Goal: Check status: Check status

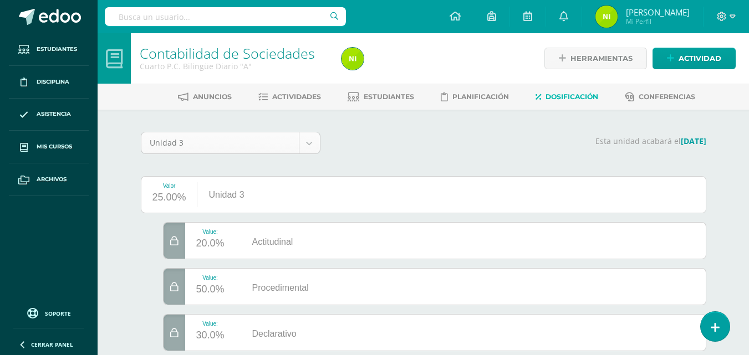
click at [317, 150] on body "Estudiantes Disciplina Asistencia Mis cursos Archivos Soporte Ayuda Reportar un…" at bounding box center [374, 191] width 749 height 382
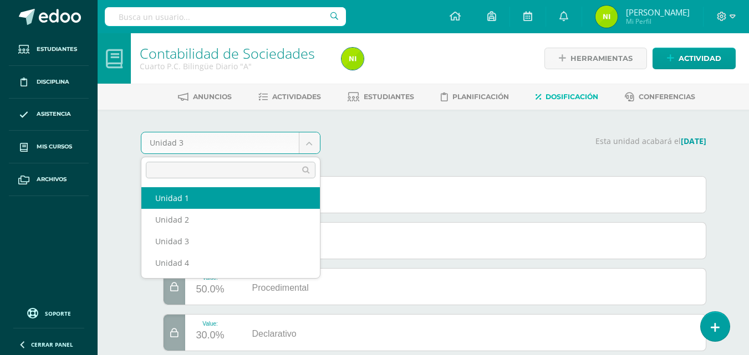
select select "Unidad 1"
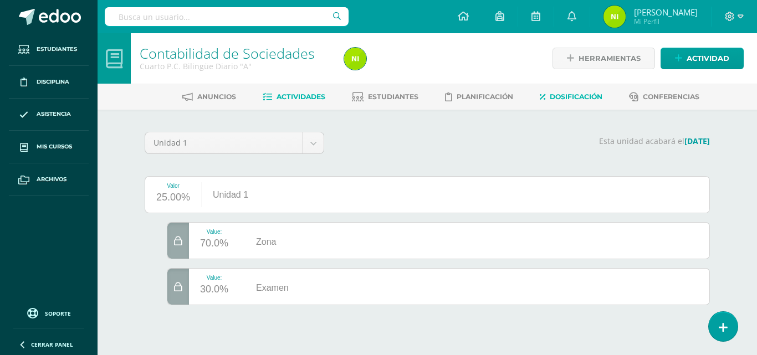
click at [290, 96] on span "Actividades" at bounding box center [300, 97] width 49 height 8
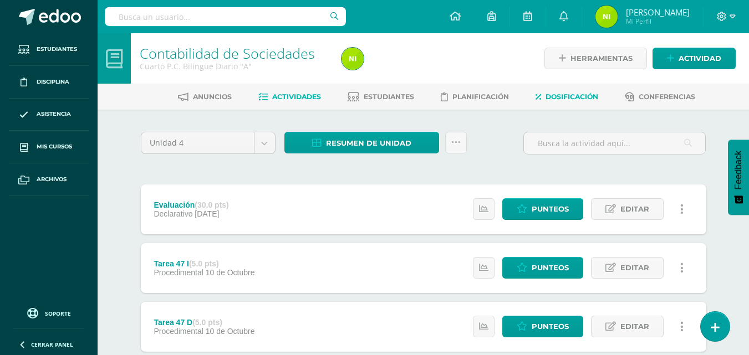
click at [586, 97] on span "Dosificación" at bounding box center [571, 97] width 53 height 8
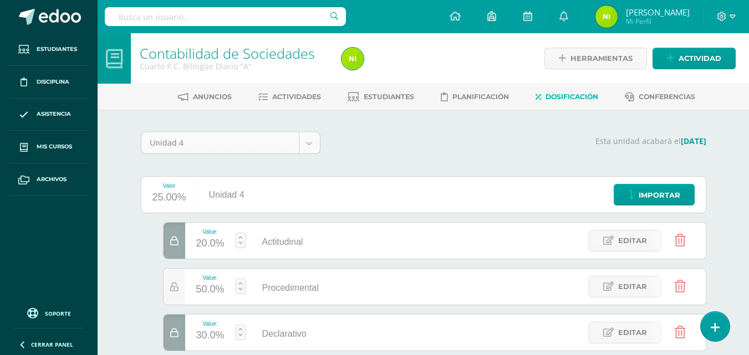
click at [307, 146] on body "Estudiantes Disciplina Asistencia Mis cursos Archivos Soporte Ayuda Reportar un…" at bounding box center [374, 225] width 749 height 451
click at [181, 200] on div "25.00%" at bounding box center [169, 198] width 34 height 18
select select "Unidad 1"
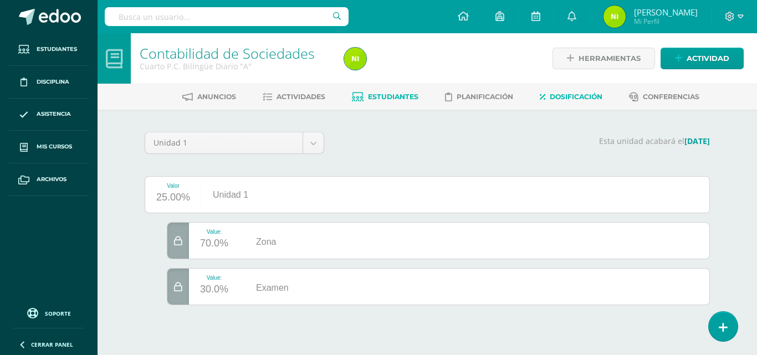
click at [395, 101] on link "Estudiantes" at bounding box center [385, 97] width 66 height 18
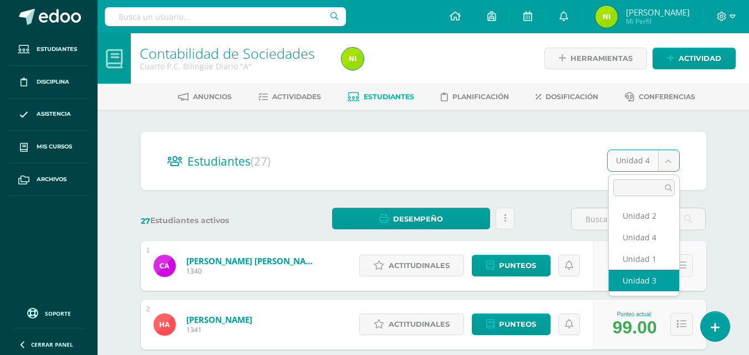
select select "/dashboard/teacher/section/1967/students/?unit=68915"
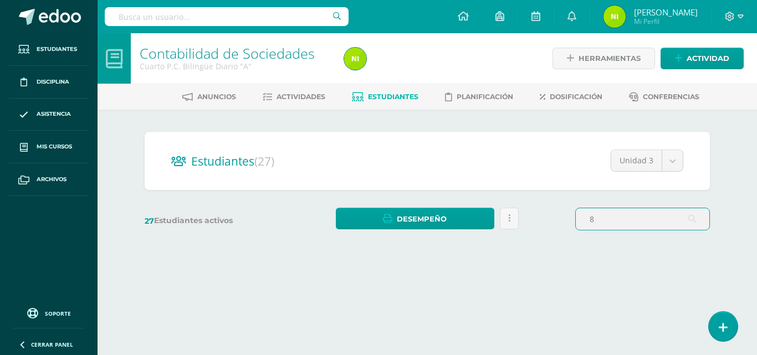
type input "8"
click at [607, 214] on input "text" at bounding box center [643, 219] width 134 height 22
click at [576, 223] on input "text" at bounding box center [643, 219] width 134 height 22
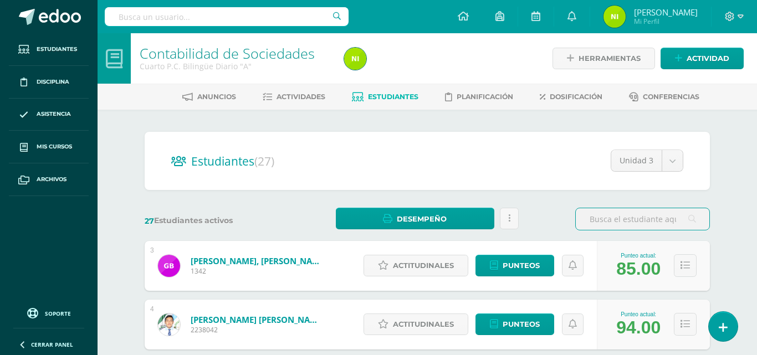
click at [594, 226] on input "text" at bounding box center [643, 219] width 134 height 22
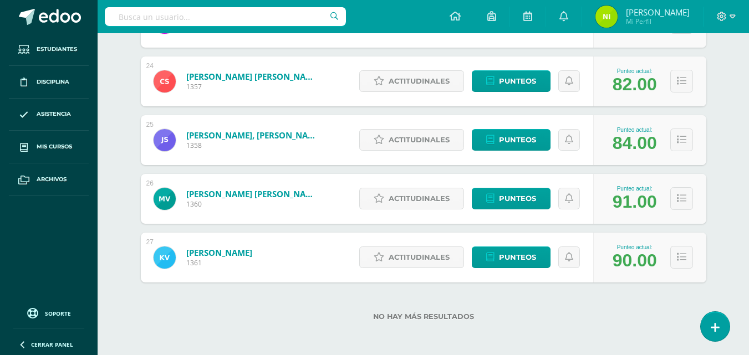
scroll to position [1536, 0]
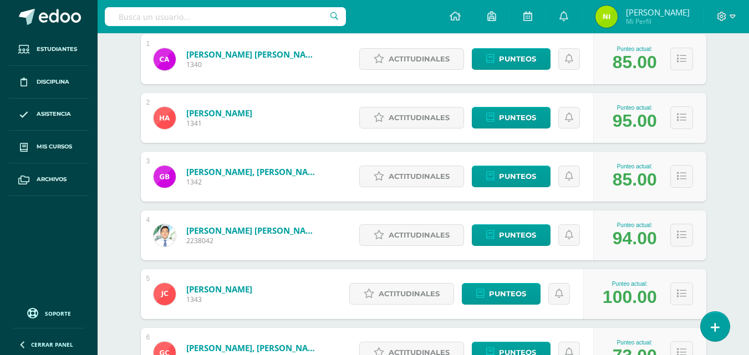
scroll to position [0, 0]
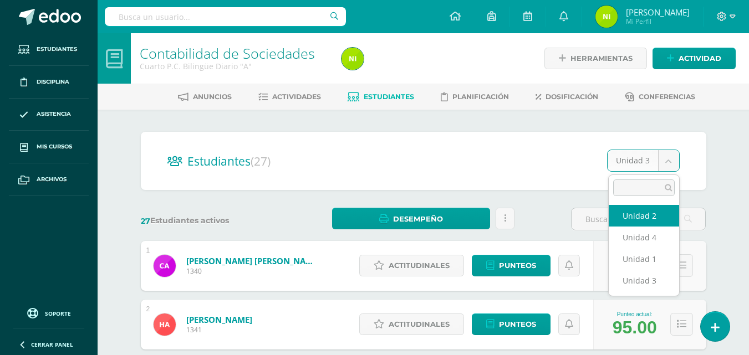
select select "/dashboard/teacher/section/1967/students/?unit=68912"
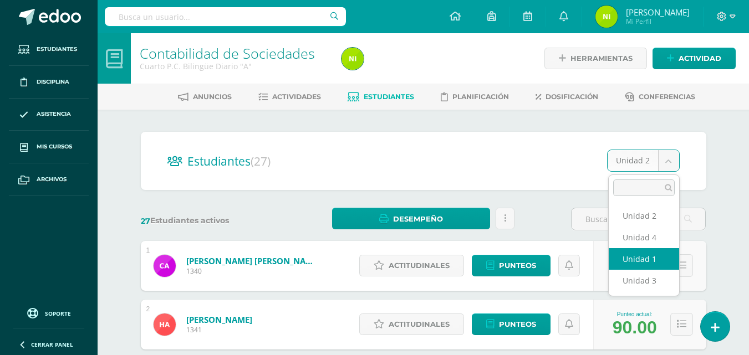
select select "/dashboard/teacher/section/1967/students/?unit=68909"
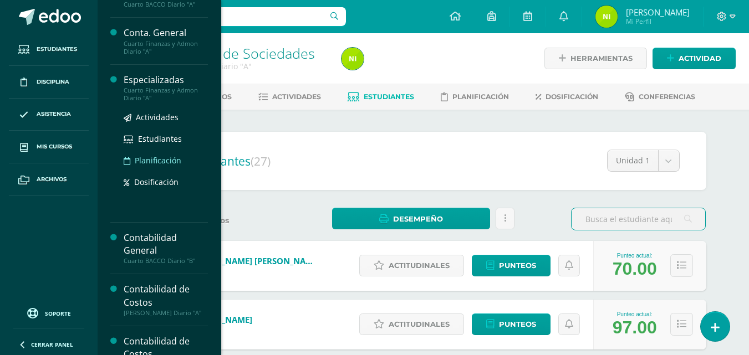
scroll to position [111, 0]
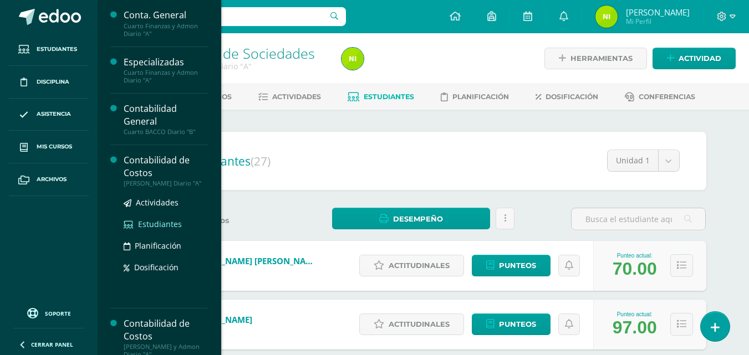
click at [158, 229] on span "Estudiantes" at bounding box center [160, 224] width 44 height 11
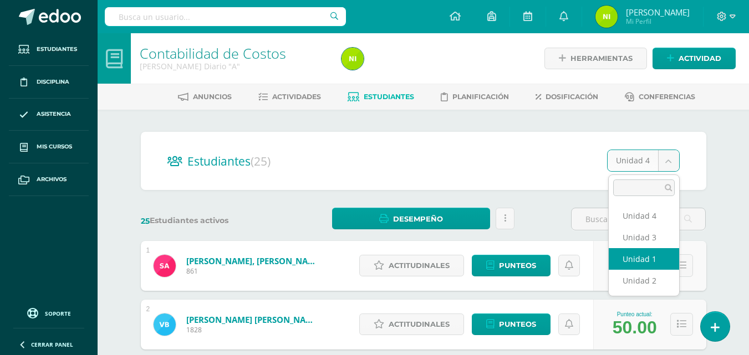
select select "/dashboard/teacher/section/1976/students/?unit=69020"
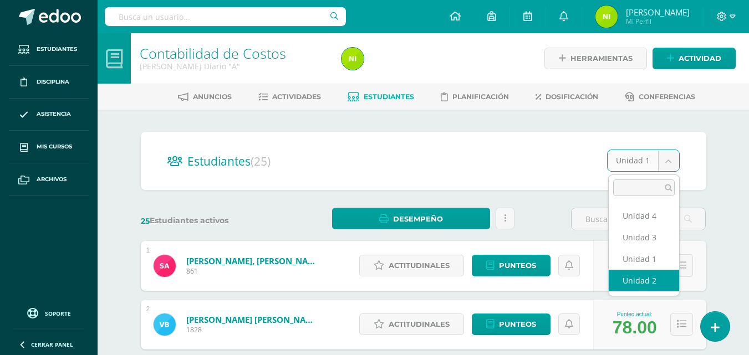
select select "/dashboard/teacher/section/1976/students/?unit=69021"
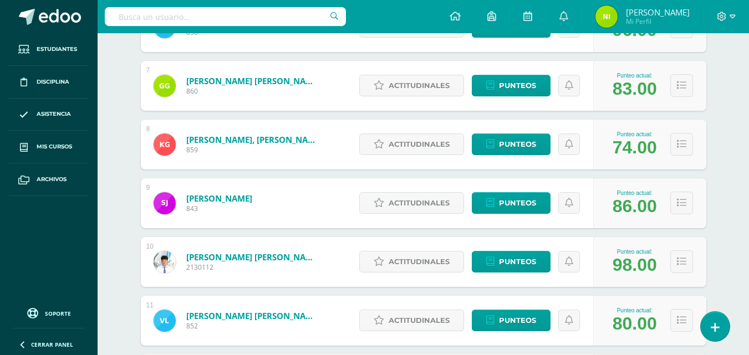
scroll to position [34, 0]
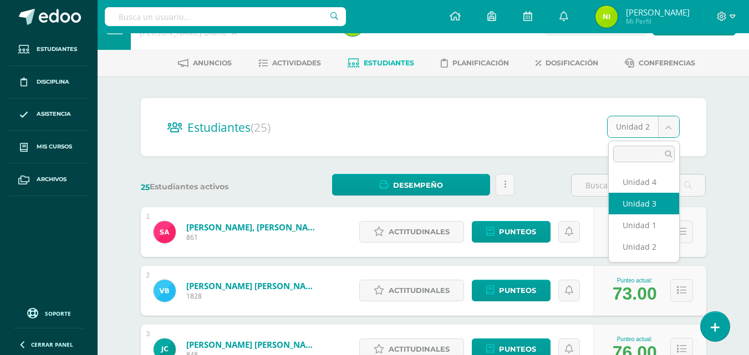
select select "/dashboard/teacher/section/1976/students/?unit=69024"
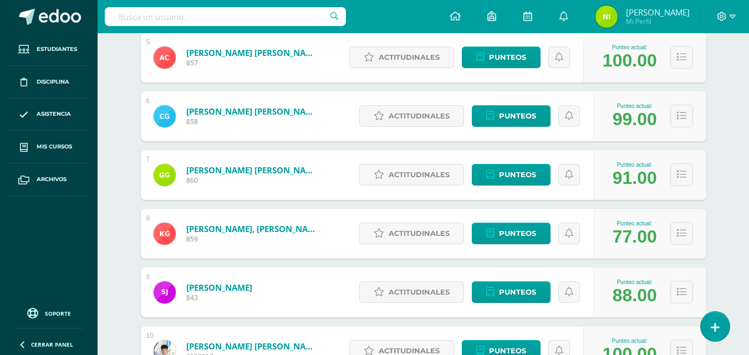
scroll to position [332, 0]
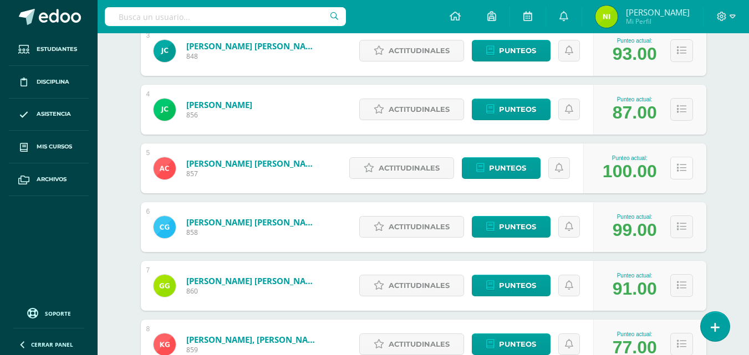
click at [678, 165] on icon at bounding box center [681, 167] width 9 height 9
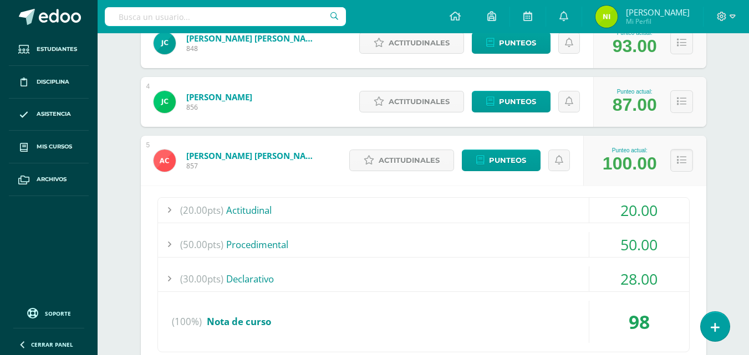
scroll to position [277, 0]
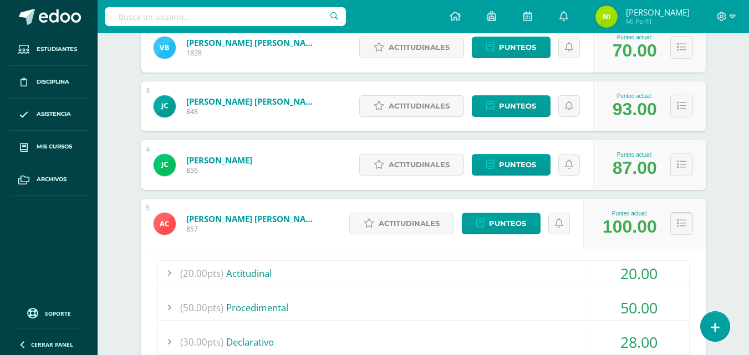
click at [681, 220] on icon at bounding box center [681, 223] width 9 height 9
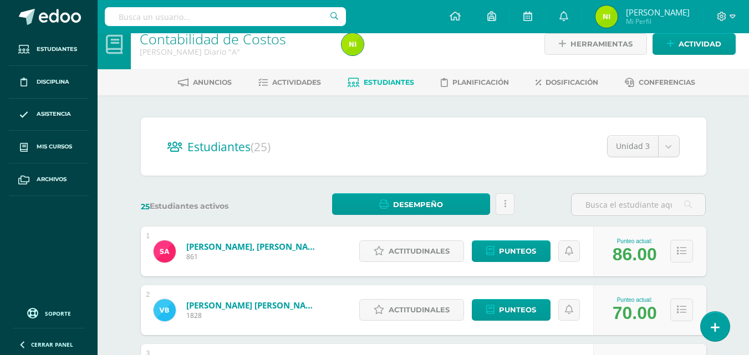
scroll to position [0, 0]
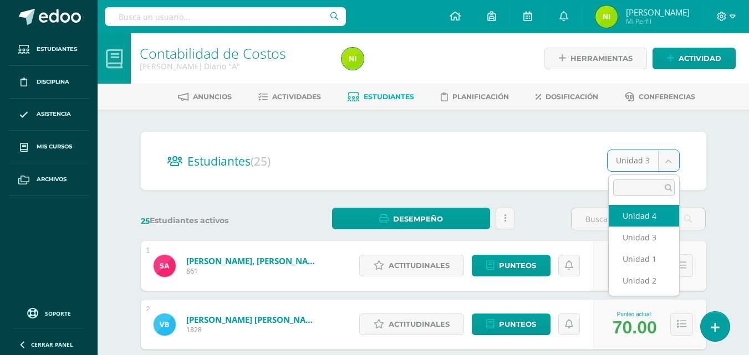
select select "/dashboard/teacher/section/1976/students/?unit=69027"
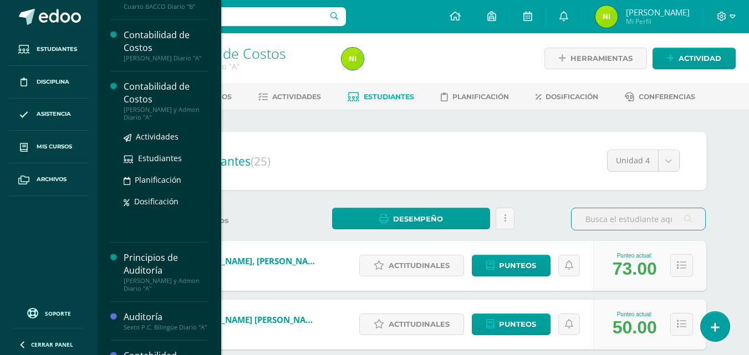
scroll to position [274, 0]
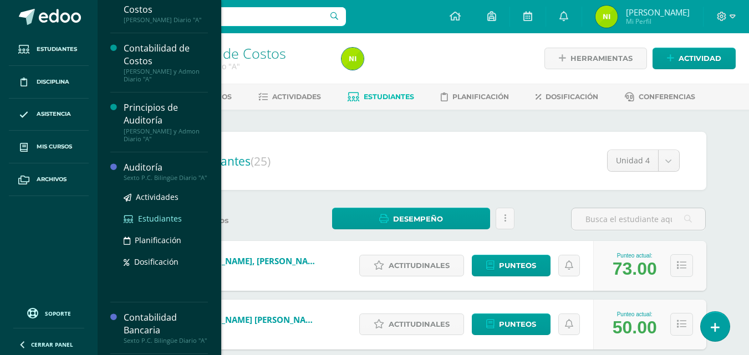
click at [150, 224] on span "Estudiantes" at bounding box center [160, 218] width 44 height 11
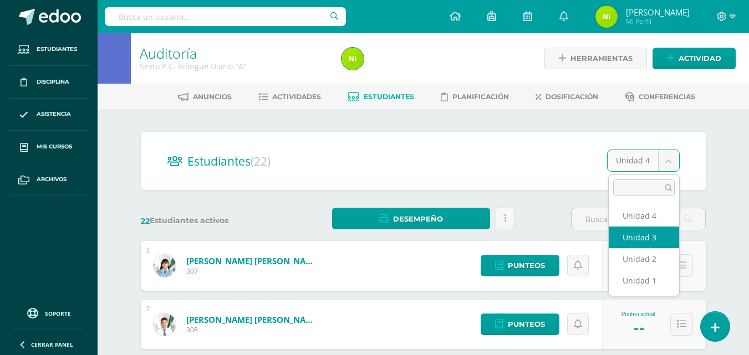
select select "/dashboard/teacher/section/1958/students/?unit=68772"
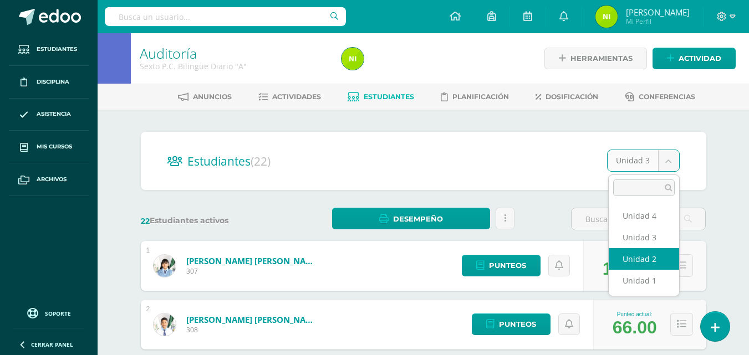
select select "/dashboard/teacher/section/1958/students/?unit=68771"
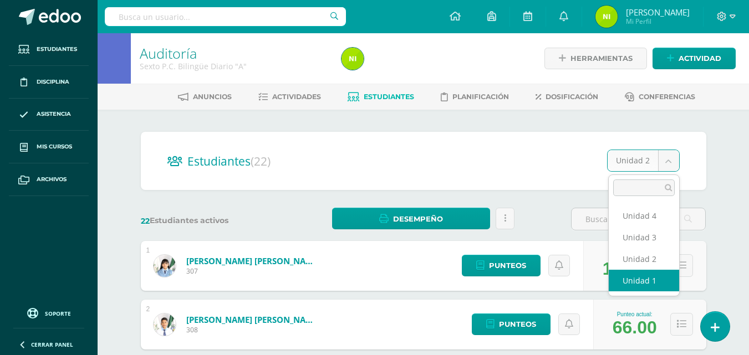
select select "/dashboard/teacher/section/1958/students/?unit=68768"
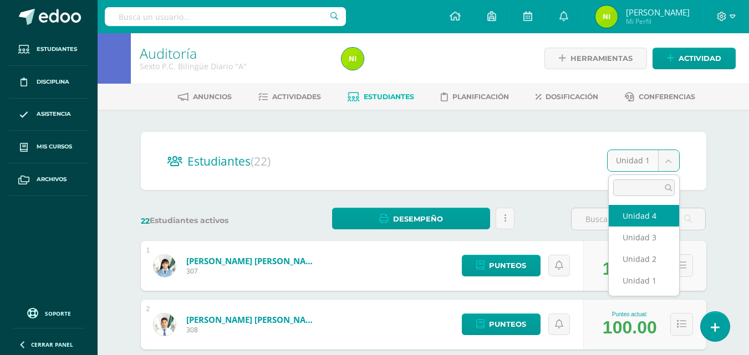
select select "/dashboard/teacher/section/1958/students/?unit=68773"
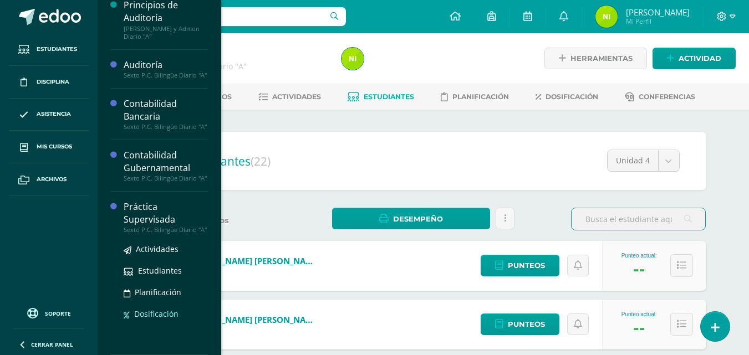
scroll to position [416, 0]
click at [153, 253] on span "Actividades" at bounding box center [157, 249] width 43 height 11
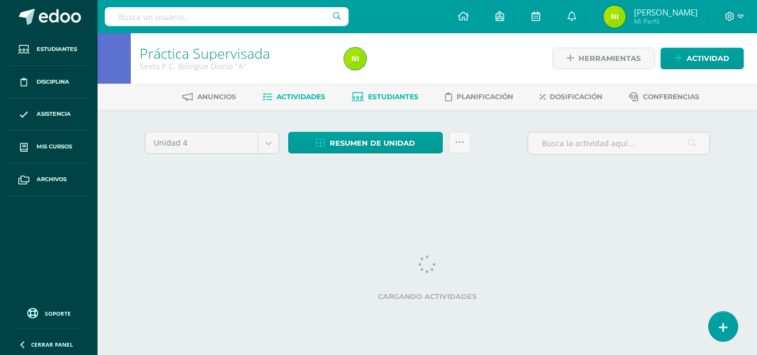
click at [399, 96] on span "Estudiantes" at bounding box center [393, 97] width 50 height 8
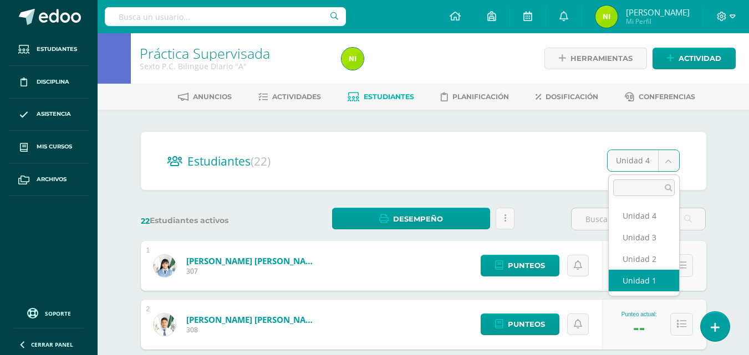
select select "/dashboard/teacher/section/1979/students/?unit=69049"
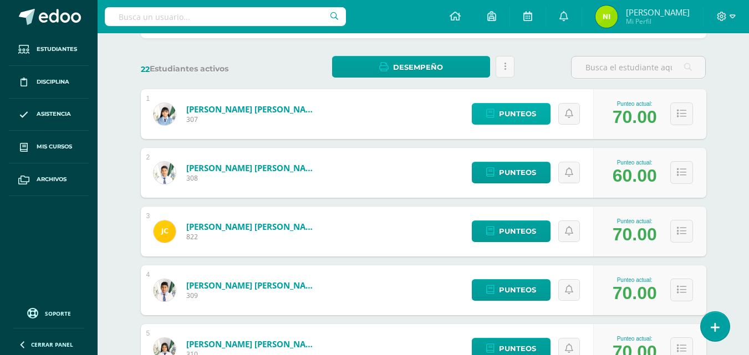
scroll to position [166, 0]
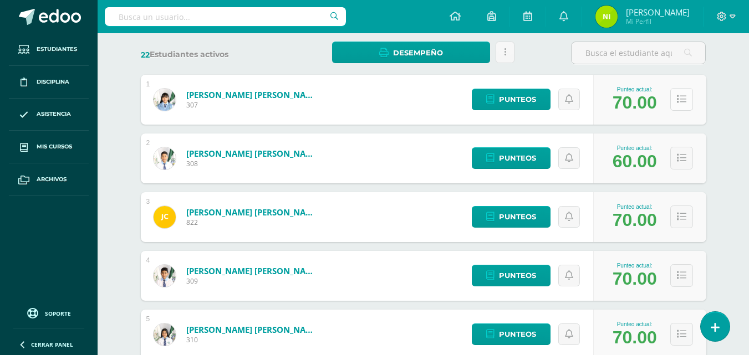
click at [683, 102] on icon at bounding box center [681, 99] width 9 height 9
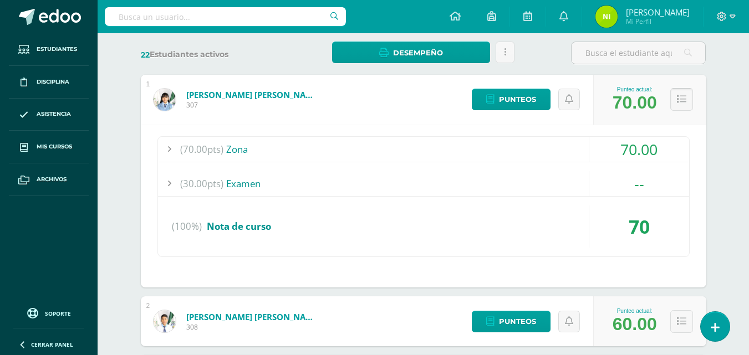
click at [680, 99] on icon at bounding box center [681, 99] width 9 height 9
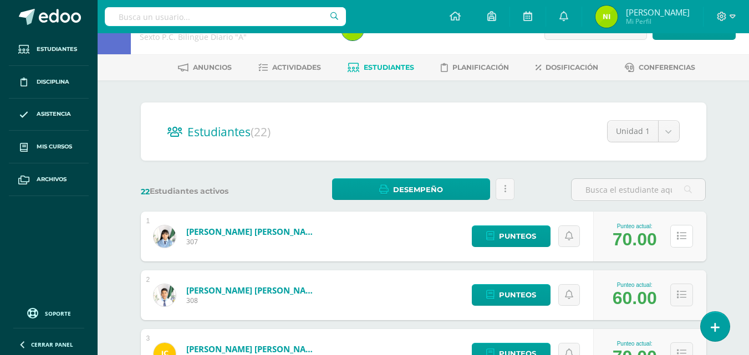
scroll to position [0, 0]
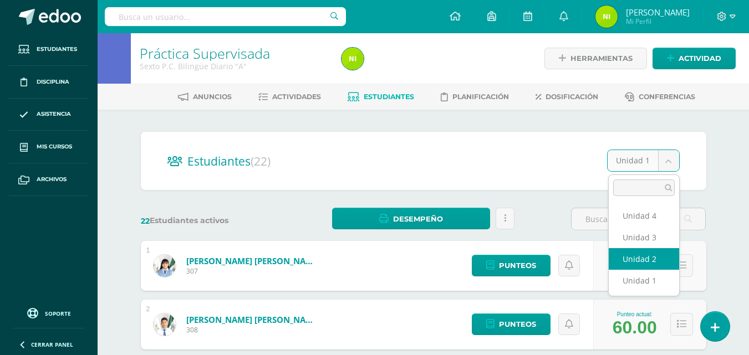
select select "/dashboard/teacher/section/1979/students/?unit=69052"
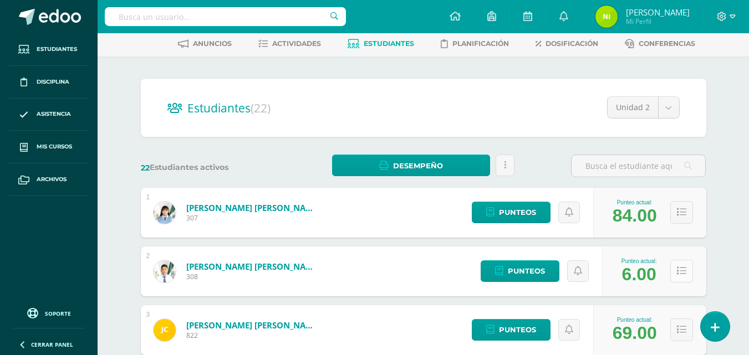
scroll to position [55, 0]
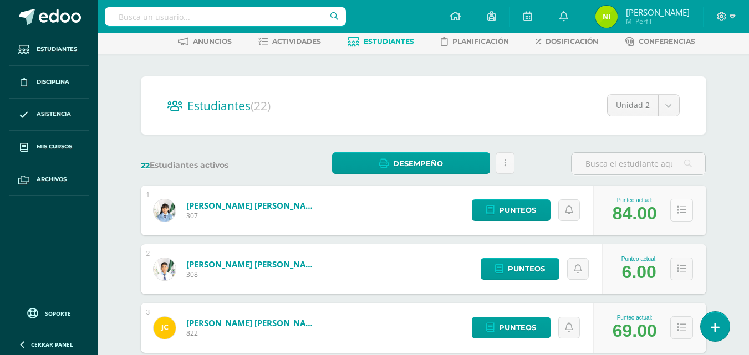
click at [685, 209] on button at bounding box center [681, 210] width 23 height 23
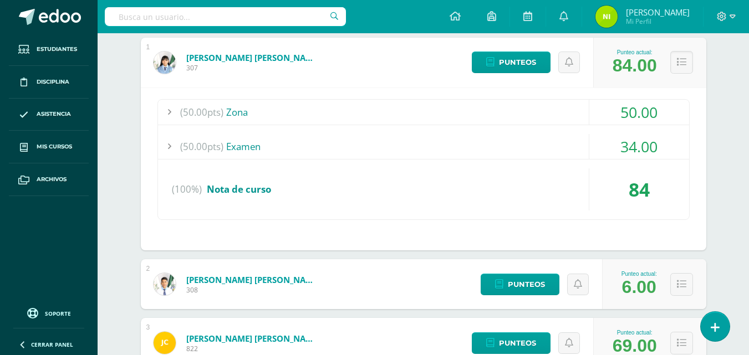
scroll to position [277, 0]
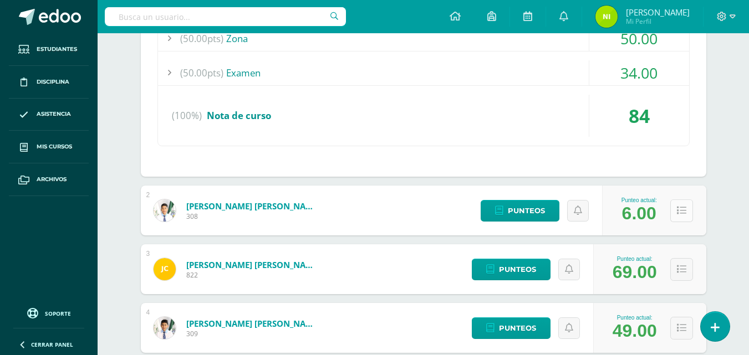
click at [680, 209] on icon at bounding box center [681, 210] width 9 height 9
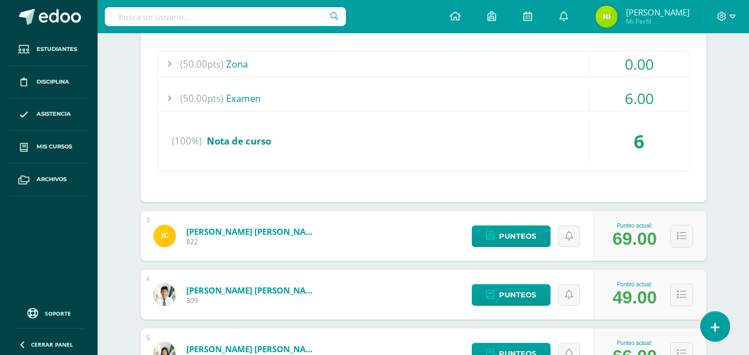
scroll to position [554, 0]
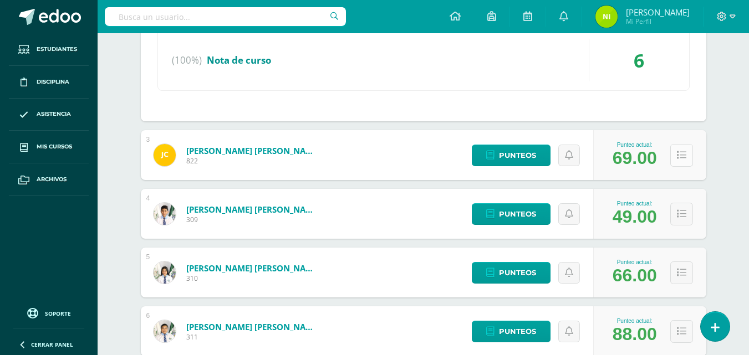
click at [686, 160] on button at bounding box center [681, 155] width 23 height 23
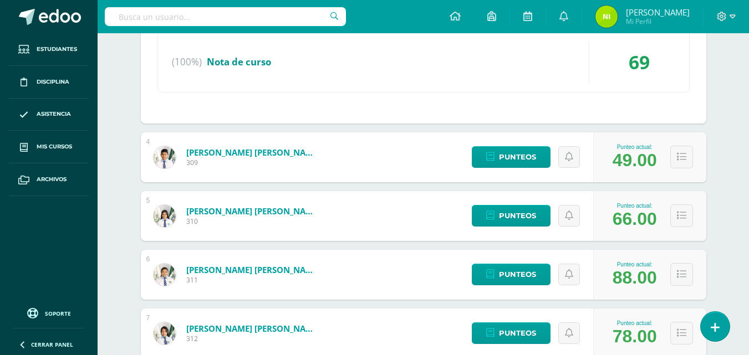
scroll to position [776, 0]
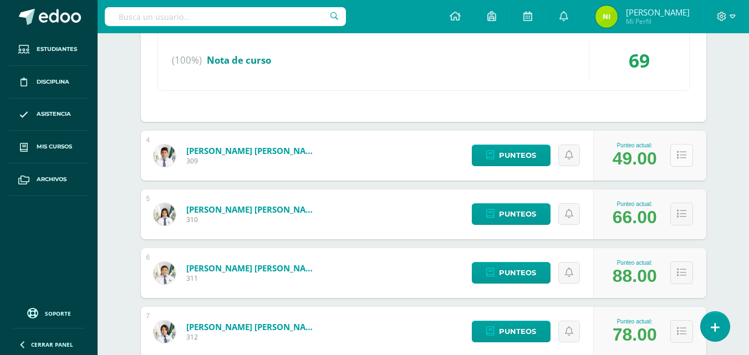
click at [684, 159] on icon at bounding box center [681, 155] width 9 height 9
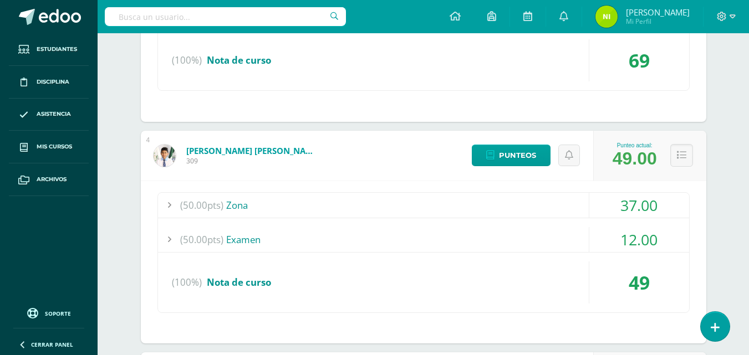
scroll to position [831, 0]
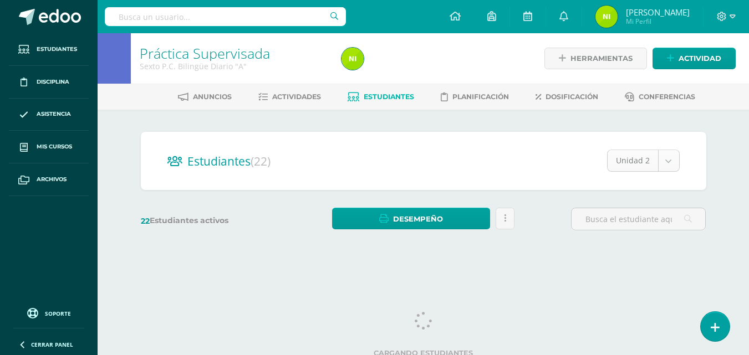
click at [663, 158] on body "Estudiantes Disciplina Asistencia Mis cursos Archivos Soporte Ayuda Reportar un…" at bounding box center [374, 131] width 749 height 263
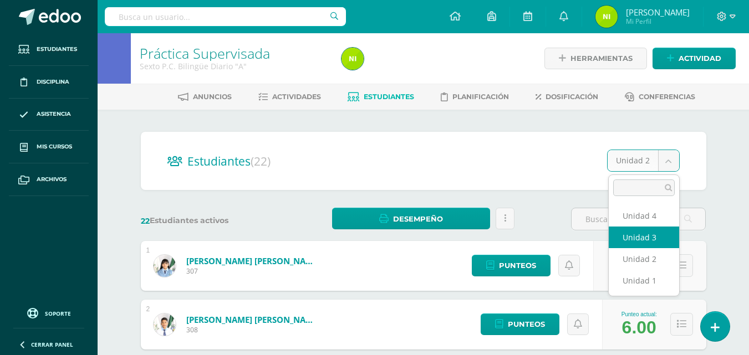
select select "/dashboard/teacher/section/1979/students/?unit=69053"
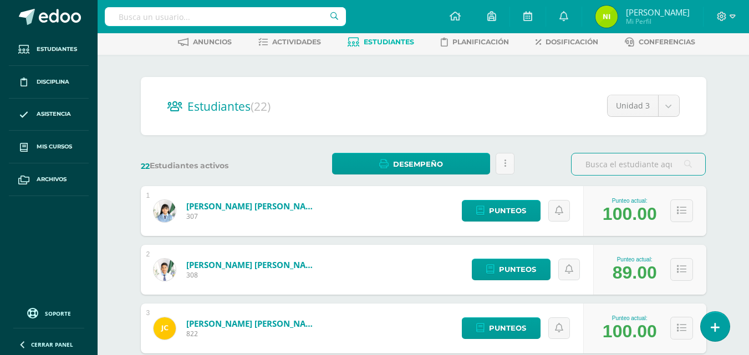
scroll to position [55, 0]
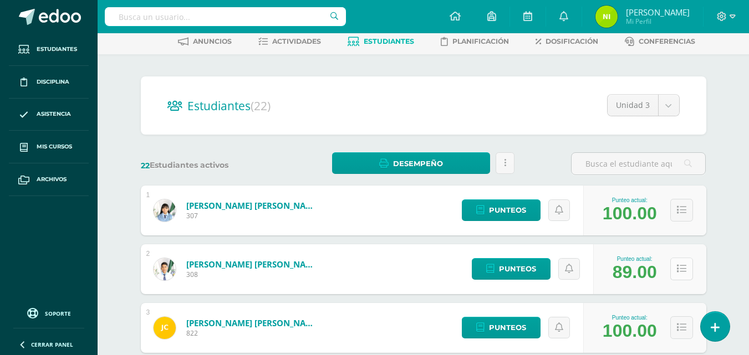
click at [678, 267] on icon at bounding box center [681, 268] width 9 height 9
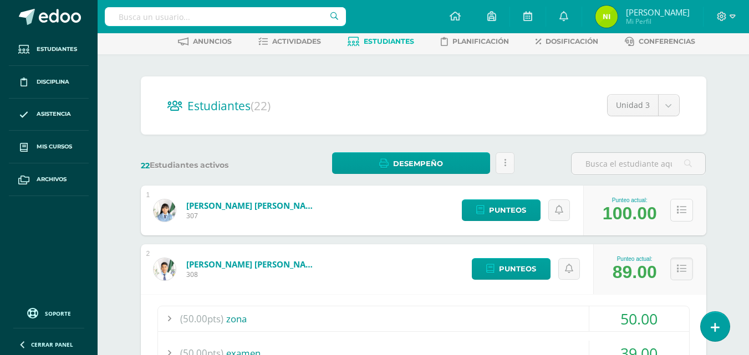
click at [688, 216] on button at bounding box center [681, 210] width 23 height 23
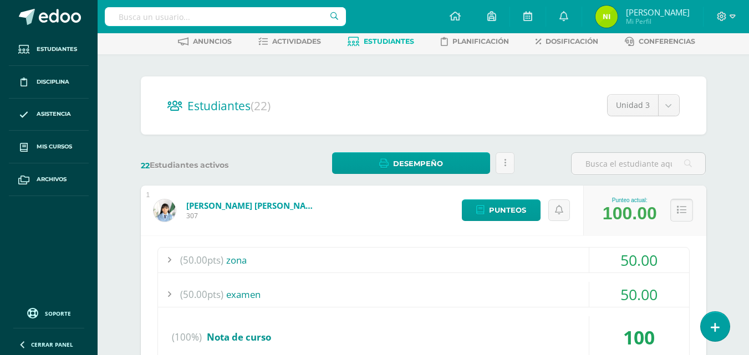
click at [682, 211] on icon at bounding box center [681, 210] width 9 height 9
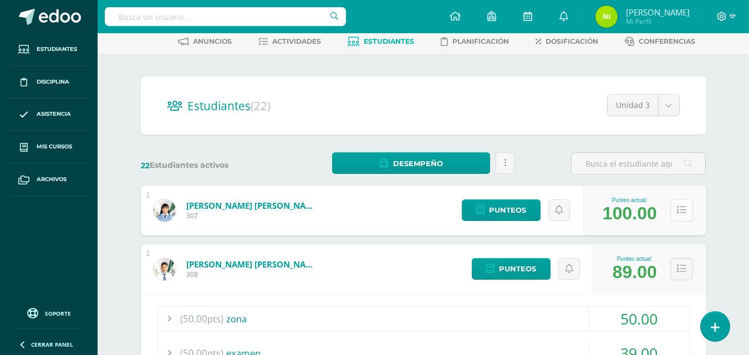
click at [682, 211] on icon at bounding box center [681, 210] width 9 height 9
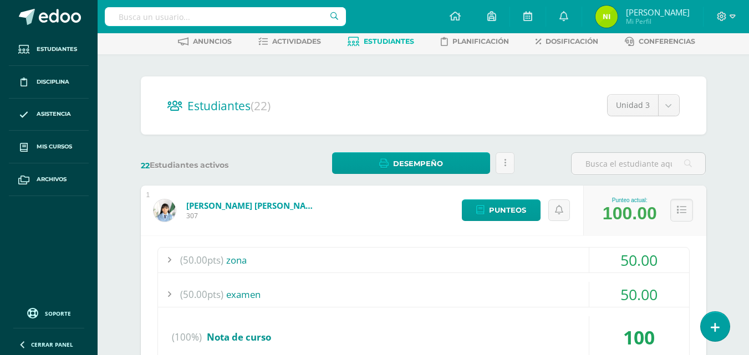
scroll to position [111, 0]
